Goal: Task Accomplishment & Management: Manage account settings

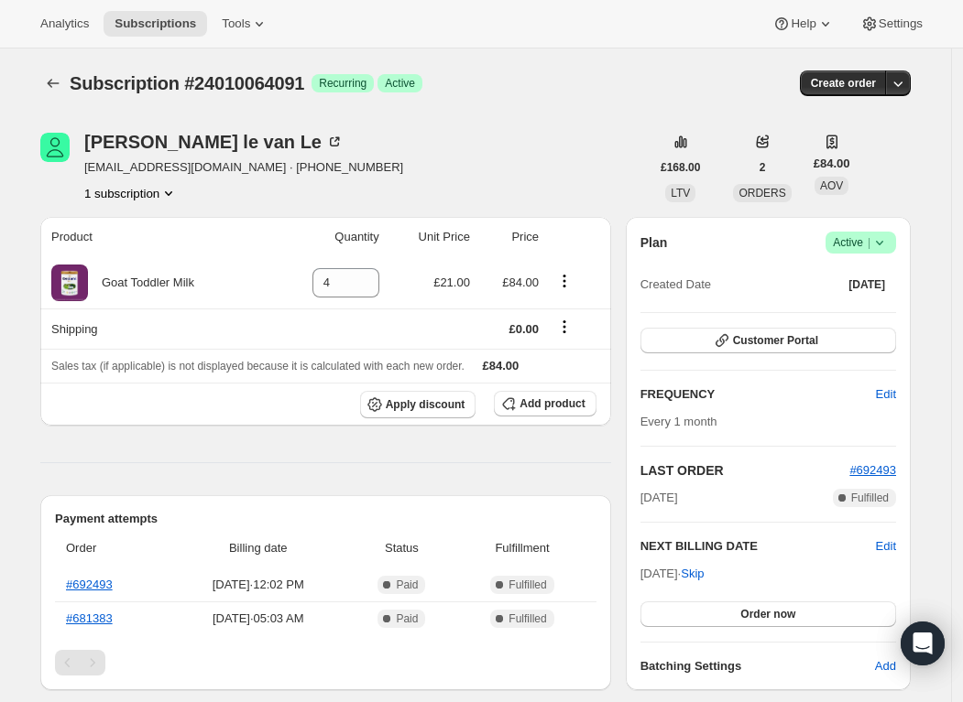
click at [865, 247] on span "Active |" at bounding box center [861, 243] width 56 height 18
click at [862, 306] on span "Cancel subscription" at bounding box center [858, 309] width 103 height 14
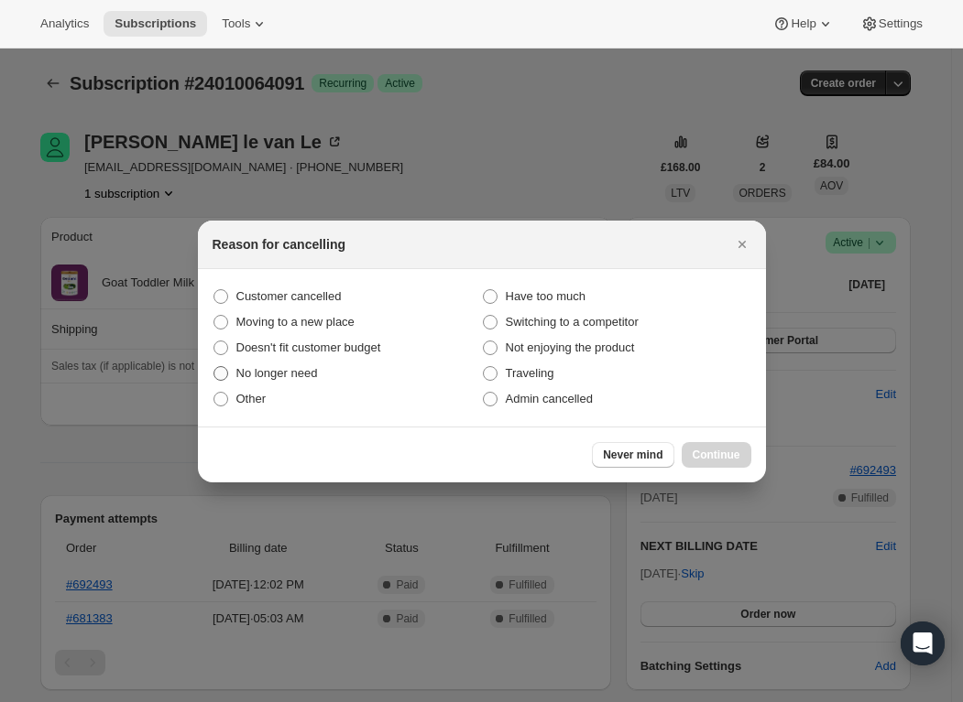
click at [271, 368] on span "No longer need" at bounding box center [277, 373] width 82 height 14
click at [214, 367] on input "No longer need" at bounding box center [213, 366] width 1 height 1
radio input "true"
click at [712, 448] on span "Continue" at bounding box center [716, 455] width 48 height 15
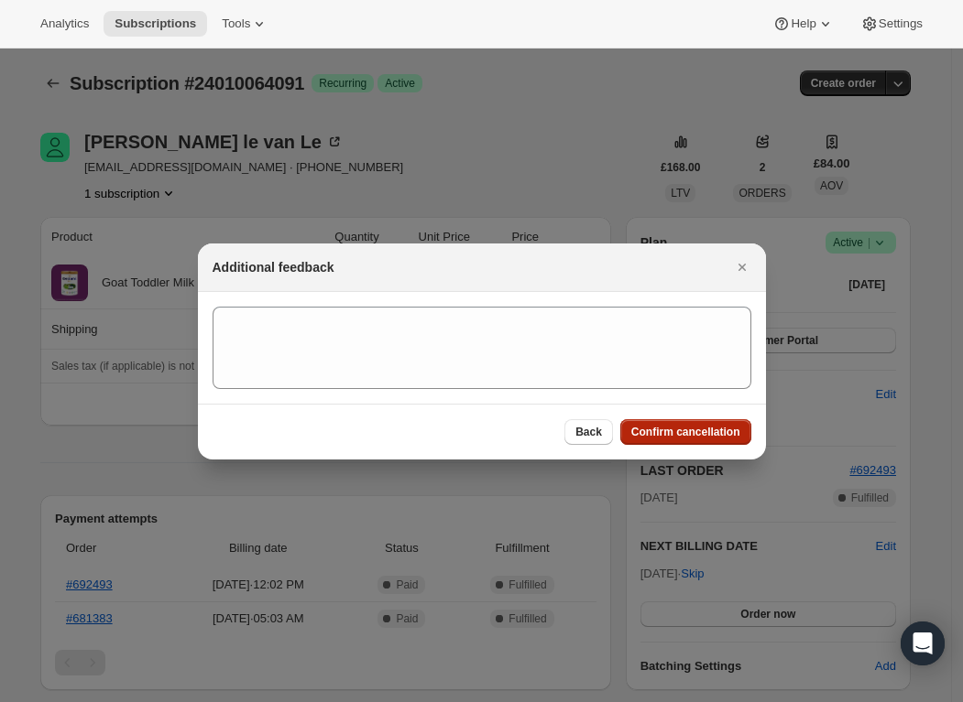
click at [678, 435] on span "Confirm cancellation" at bounding box center [685, 432] width 109 height 15
